Goal: Use online tool/utility: Utilize a website feature to perform a specific function

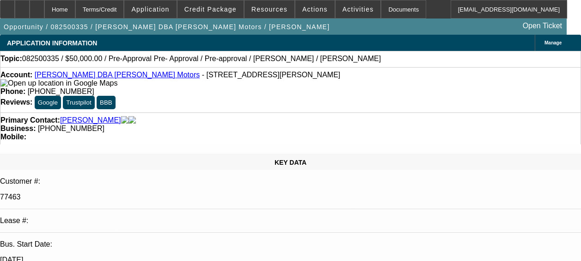
select select "0"
select select "6"
select select "0"
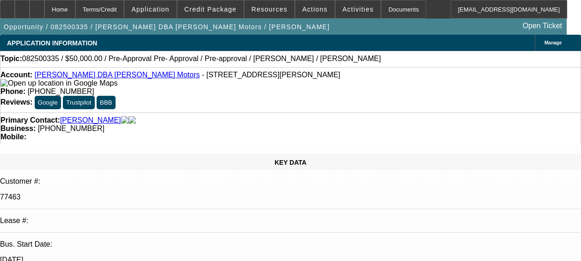
select select "0"
select select "6"
select select "0"
select select "2"
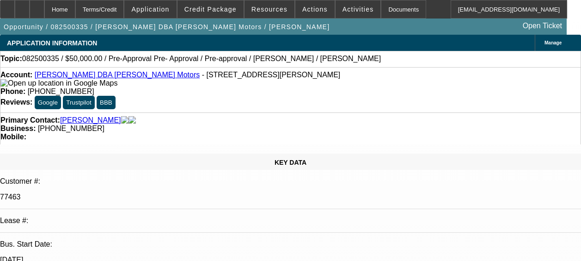
select select "2"
select select "0"
select select "6"
